Goal: Navigation & Orientation: Go to known website

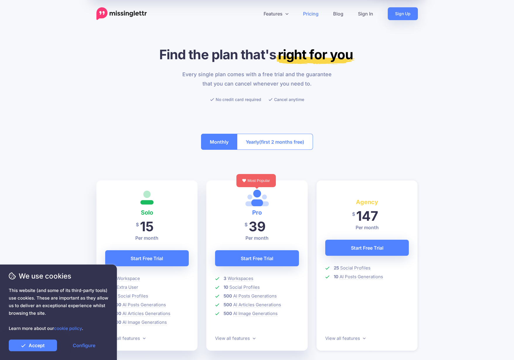
scroll to position [4, 0]
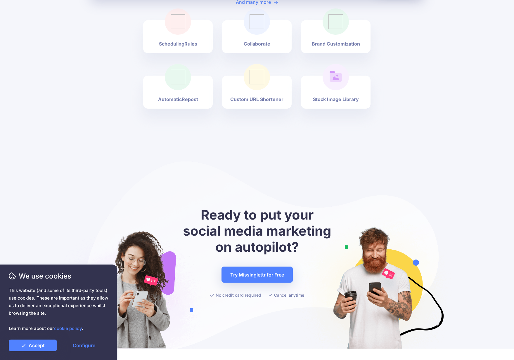
scroll to position [1925, 0]
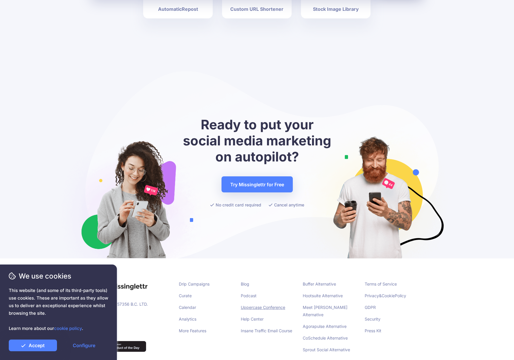
click at [265, 305] on link "Uppercase Conference" at bounding box center [263, 307] width 44 height 5
